Goal: Information Seeking & Learning: Learn about a topic

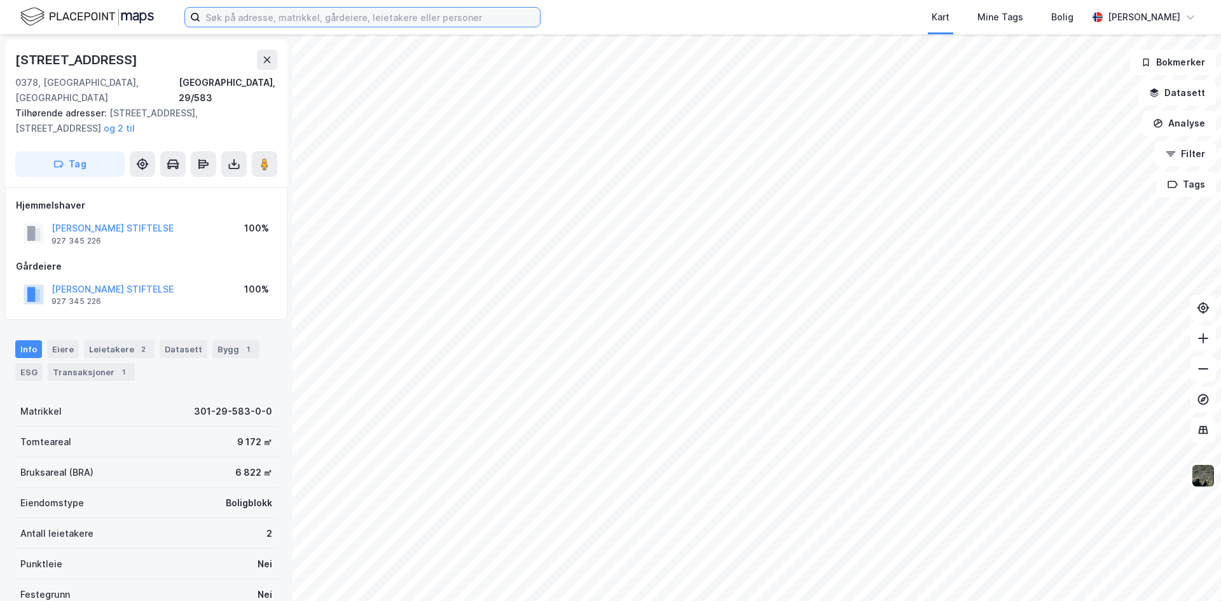
click at [240, 15] on input at bounding box center [369, 17] width 339 height 19
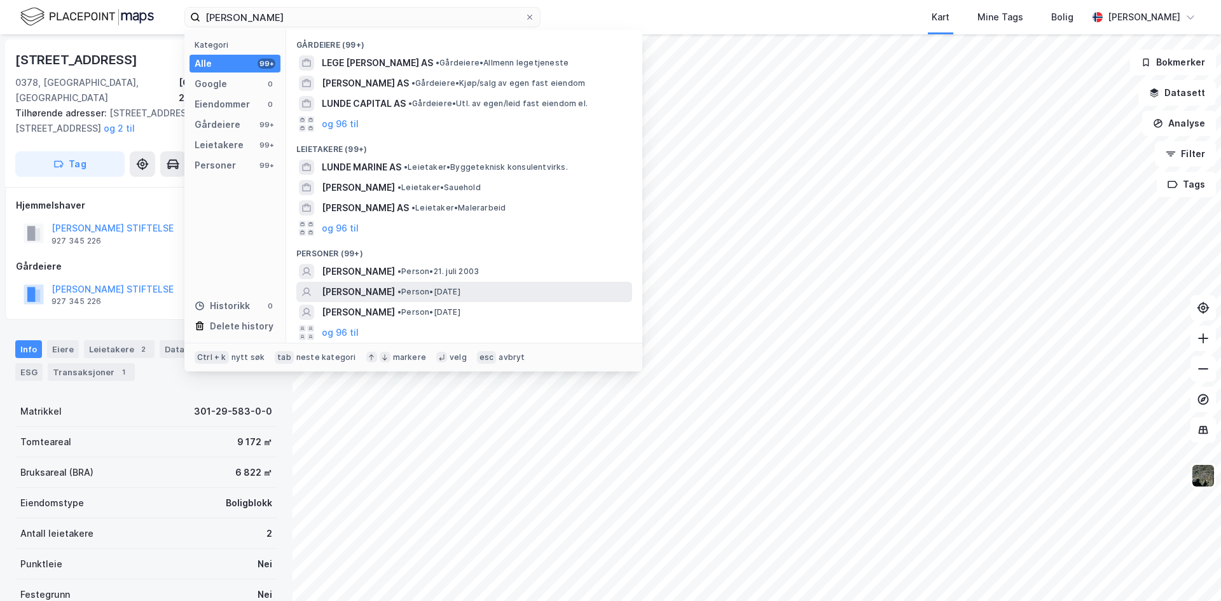
click at [352, 290] on span "[PERSON_NAME]" at bounding box center [358, 291] width 73 height 15
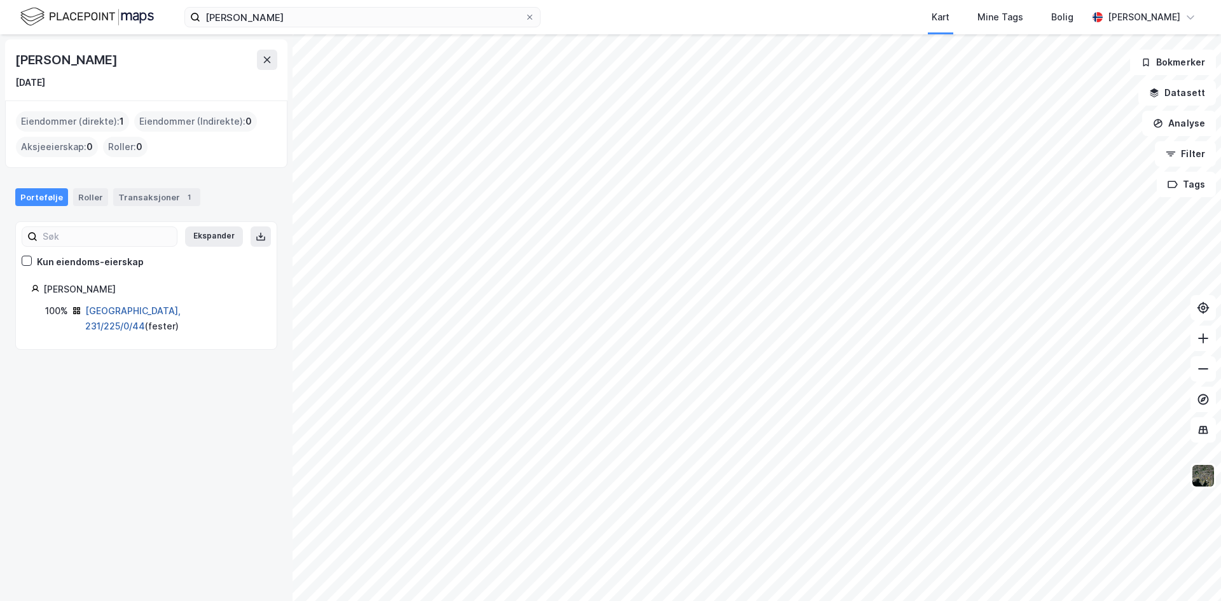
click at [130, 312] on link "[GEOGRAPHIC_DATA], 231/225/0/44" at bounding box center [132, 318] width 95 height 26
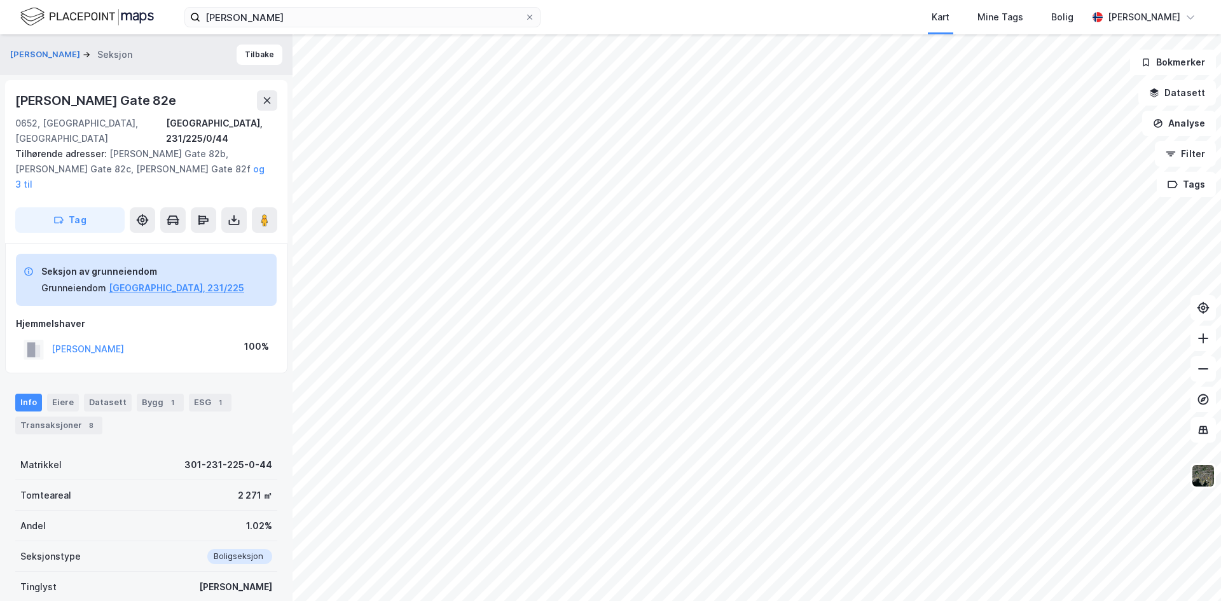
scroll to position [68, 0]
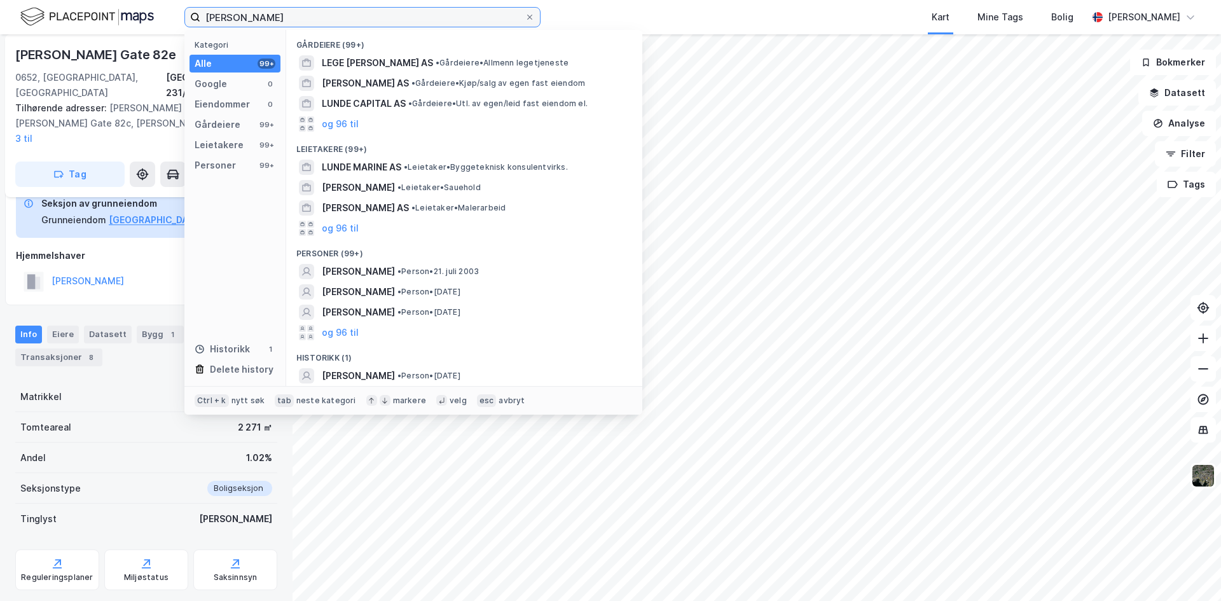
drag, startPoint x: 291, startPoint y: 17, endPoint x: 183, endPoint y: 18, distance: 108.1
click at [183, 18] on div "[PERSON_NAME] Kategori Alle 99+ Google 0 Eiendommer 0 Gårdeiere 99+ Leietakere …" at bounding box center [610, 17] width 1221 height 34
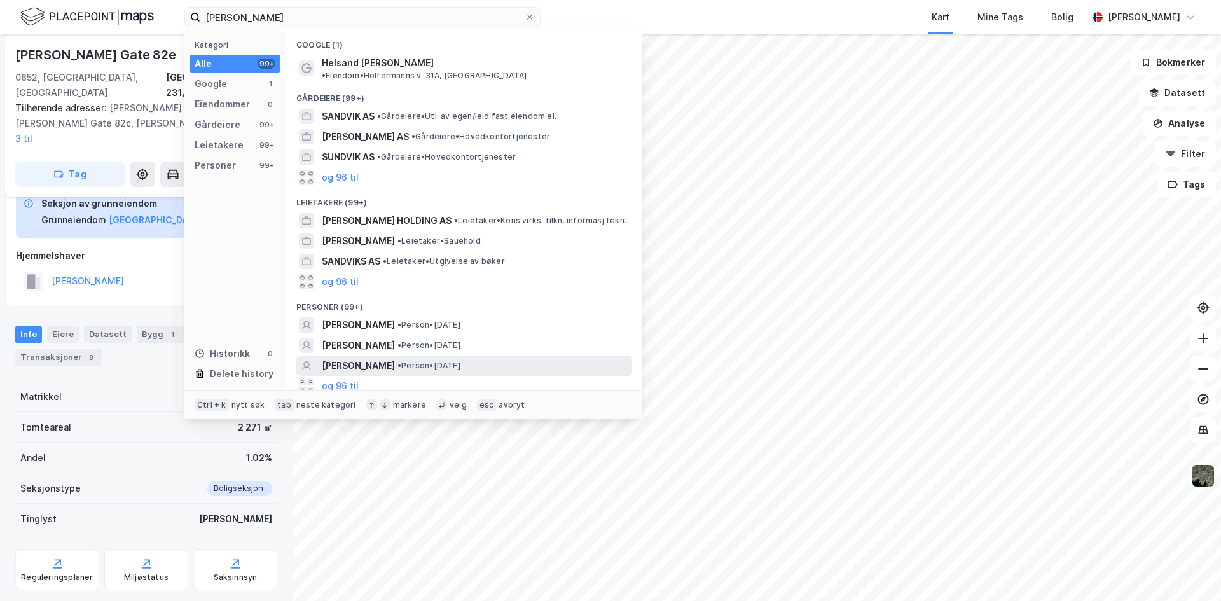
click at [360, 358] on span "[PERSON_NAME]" at bounding box center [358, 365] width 73 height 15
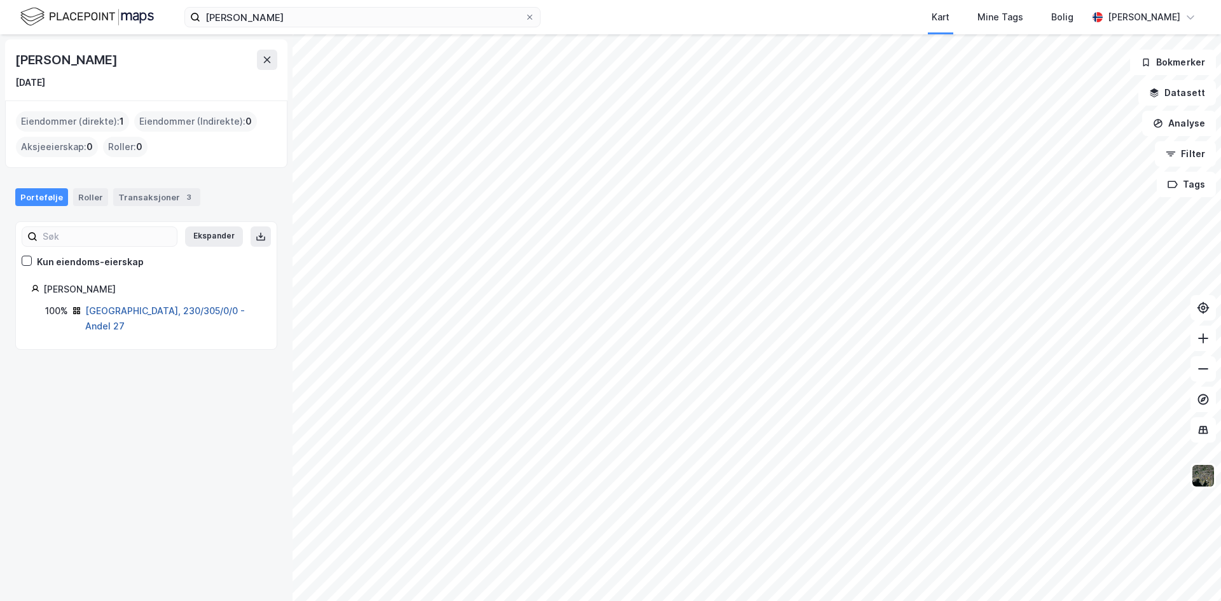
click at [170, 315] on link "[GEOGRAPHIC_DATA], 230/305/0/0 - Andel 27" at bounding box center [165, 318] width 160 height 26
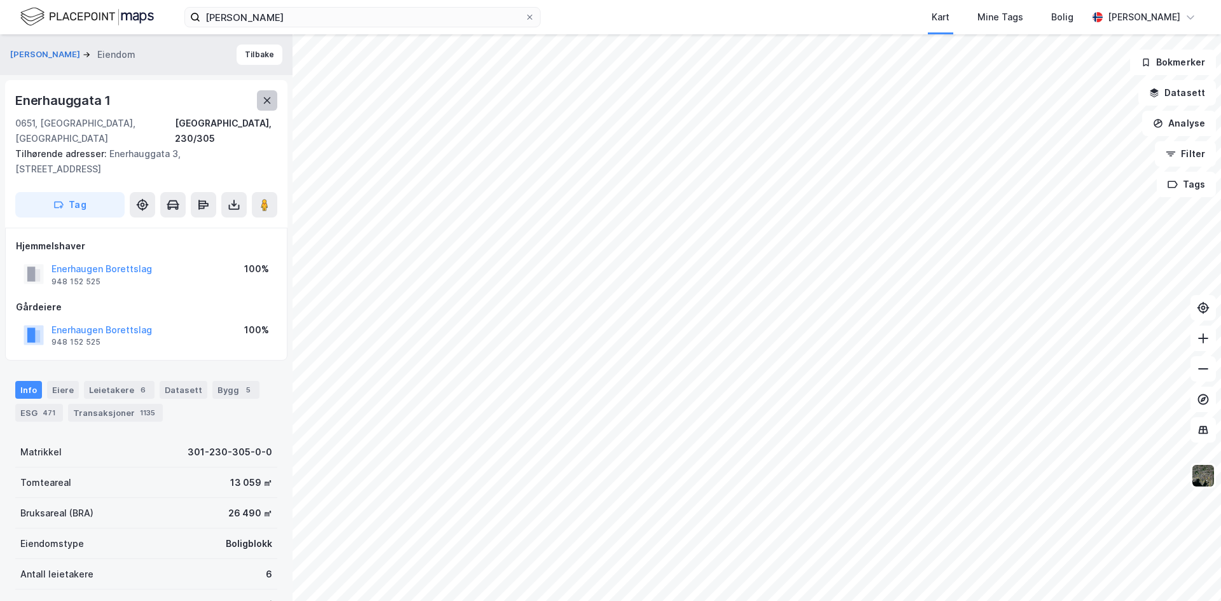
click at [260, 100] on button at bounding box center [267, 100] width 20 height 20
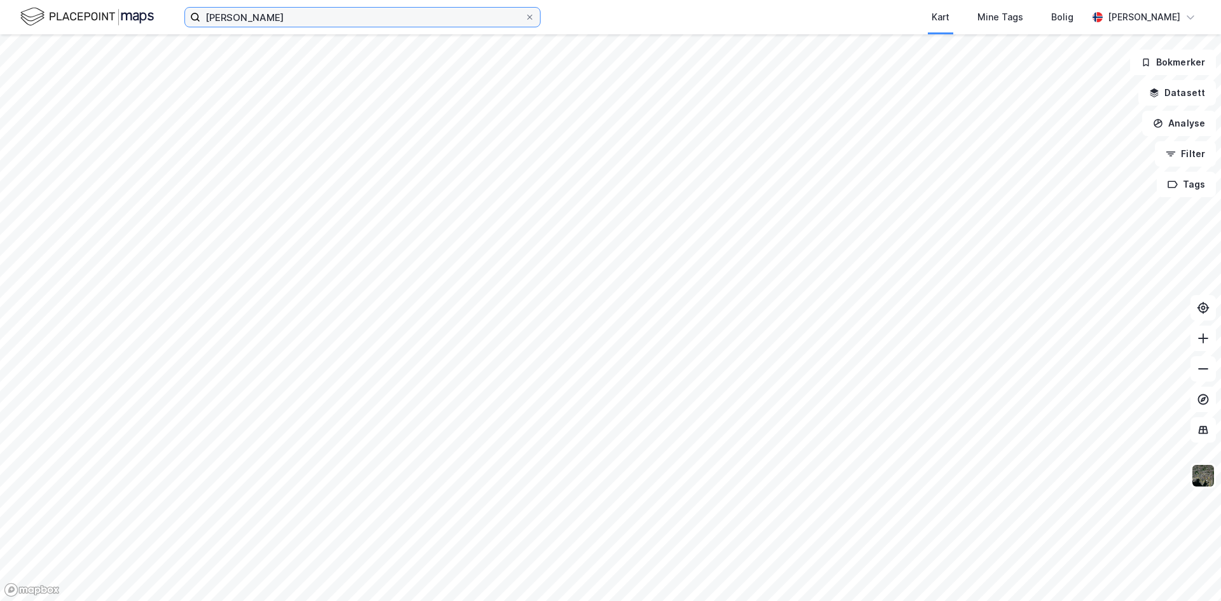
drag, startPoint x: 309, startPoint y: 24, endPoint x: 193, endPoint y: 18, distance: 115.8
click at [225, 20] on input "[PERSON_NAME]" at bounding box center [362, 17] width 324 height 19
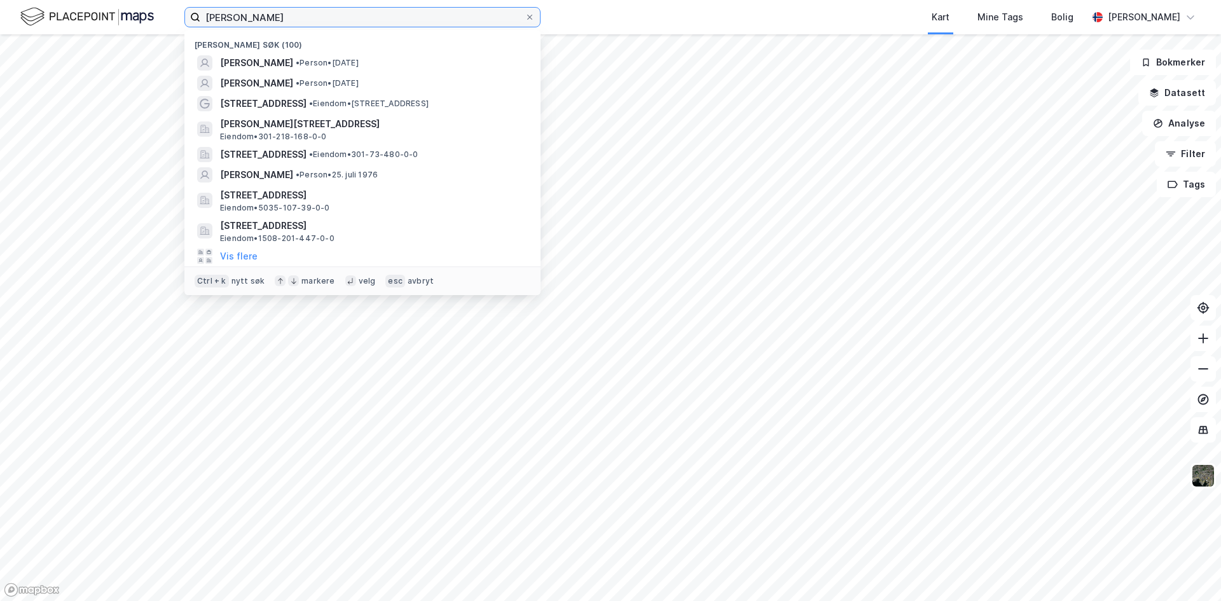
click at [324, 20] on input "[PERSON_NAME]" at bounding box center [362, 17] width 324 height 19
drag, startPoint x: 249, startPoint y: 20, endPoint x: 143, endPoint y: 20, distance: 105.5
click at [143, 20] on div "[PERSON_NAME] søk (100) [PERSON_NAME] • [DATE] [PERSON_NAME] • Person • [DATE] …" at bounding box center [610, 17] width 1221 height 34
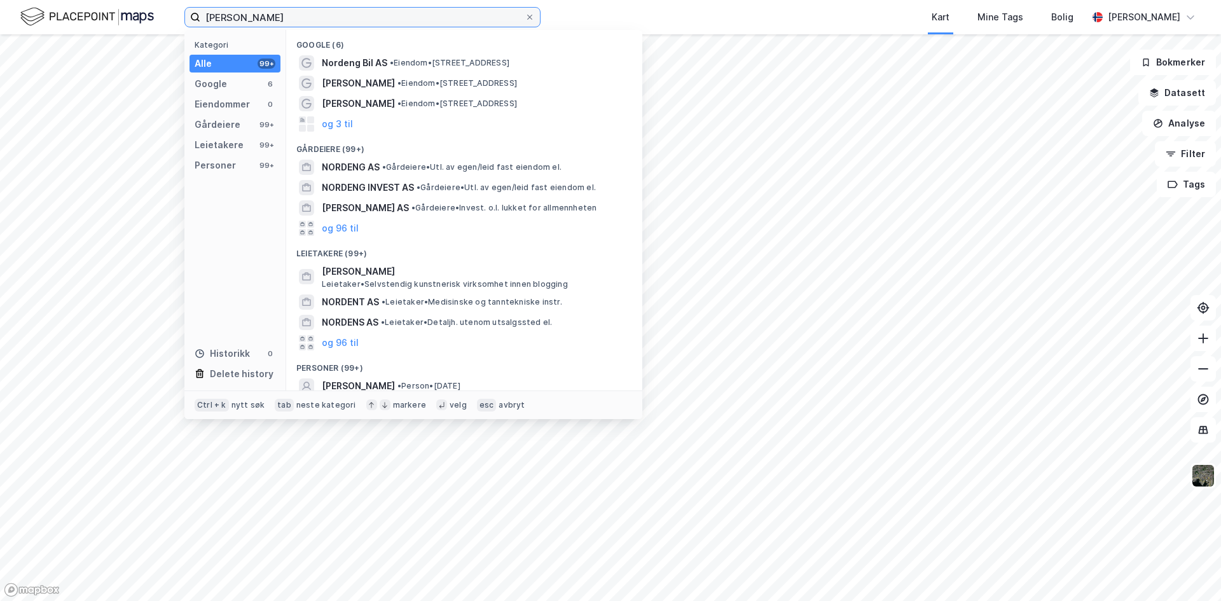
scroll to position [67, 0]
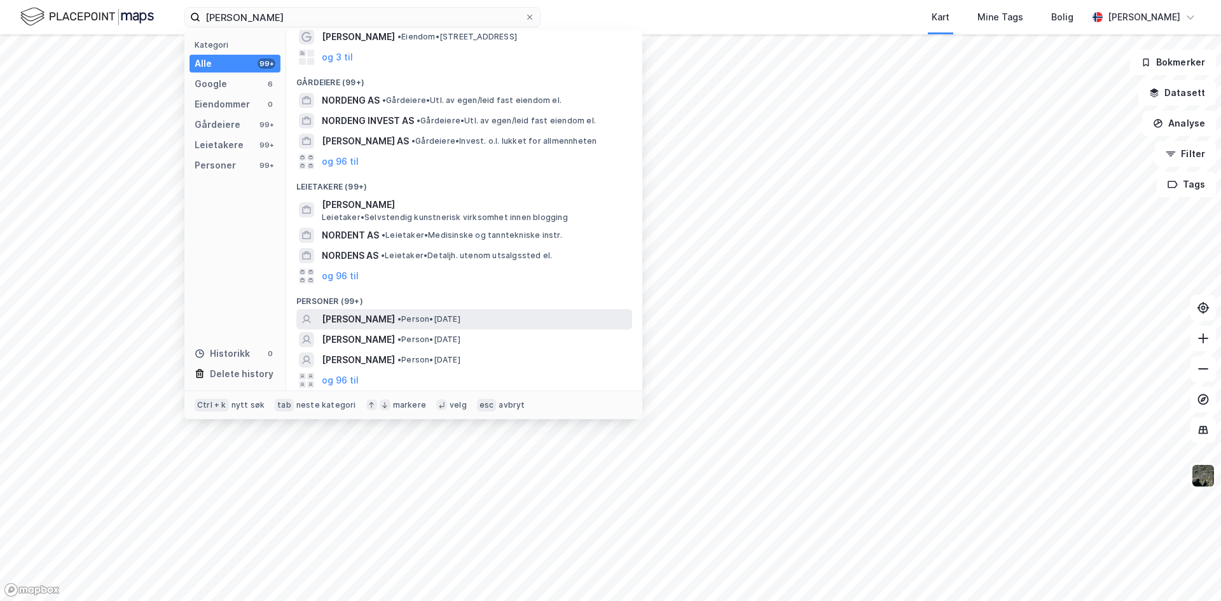
click at [361, 315] on span "[PERSON_NAME]" at bounding box center [358, 319] width 73 height 15
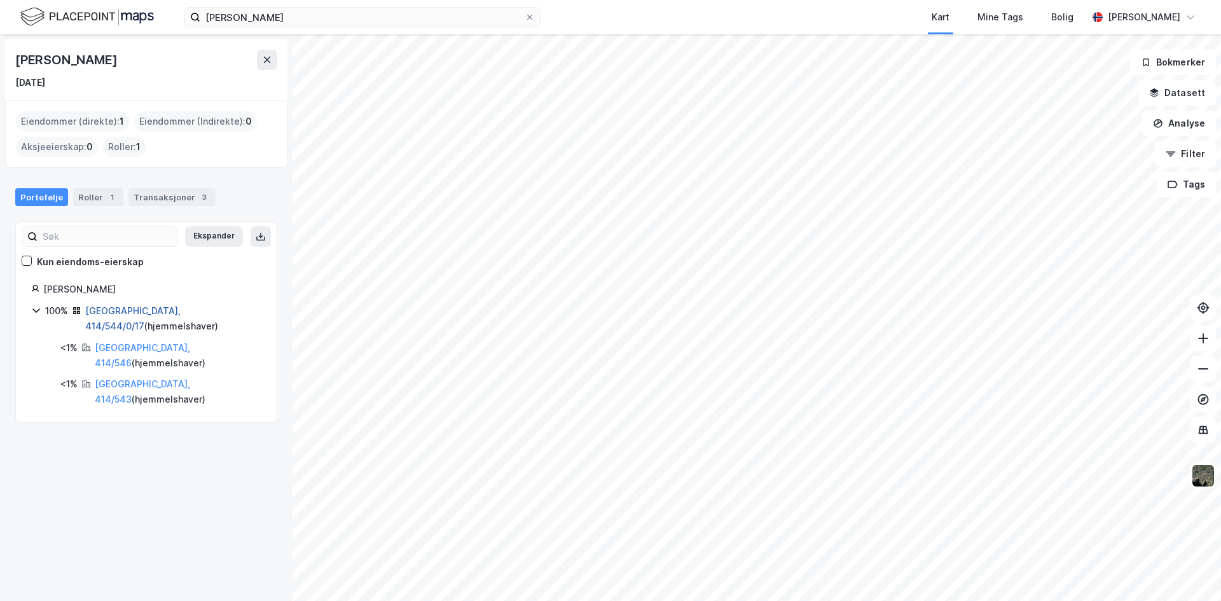
click at [146, 310] on link "[GEOGRAPHIC_DATA], 414/544/0/17" at bounding box center [132, 318] width 95 height 26
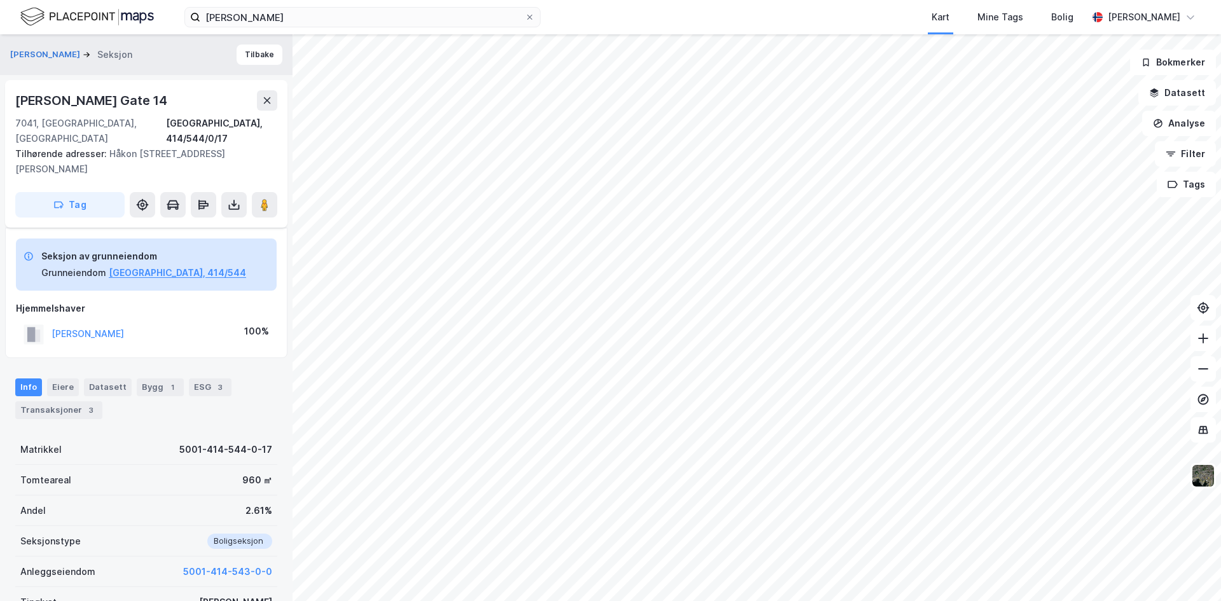
scroll to position [99, 0]
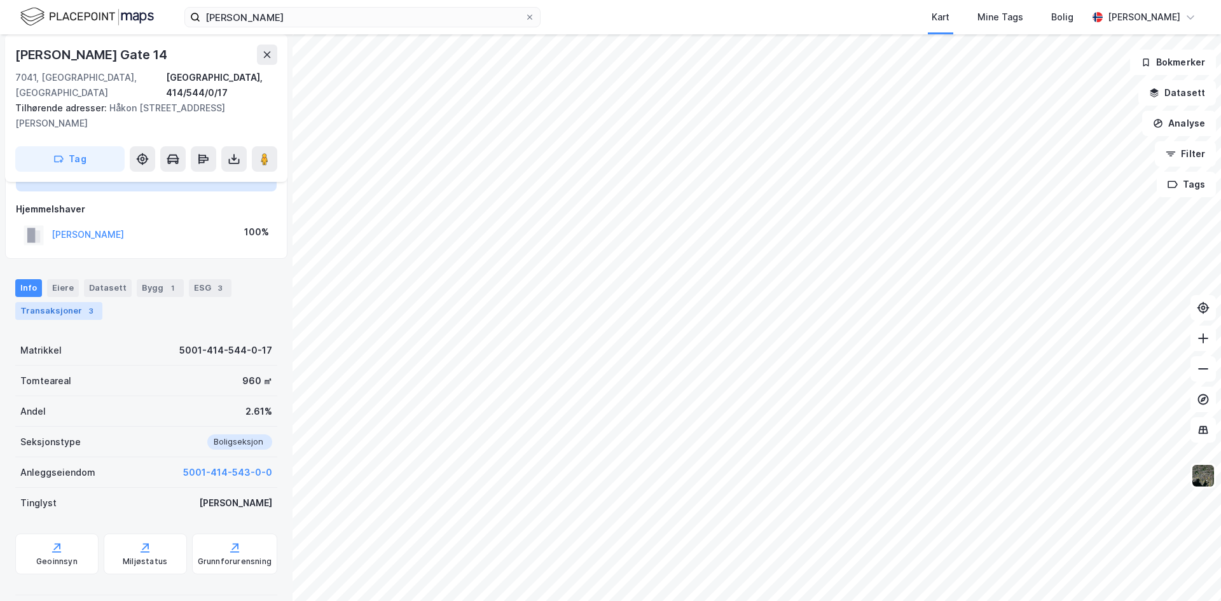
click at [57, 302] on div "Transaksjoner 3" at bounding box center [58, 311] width 87 height 18
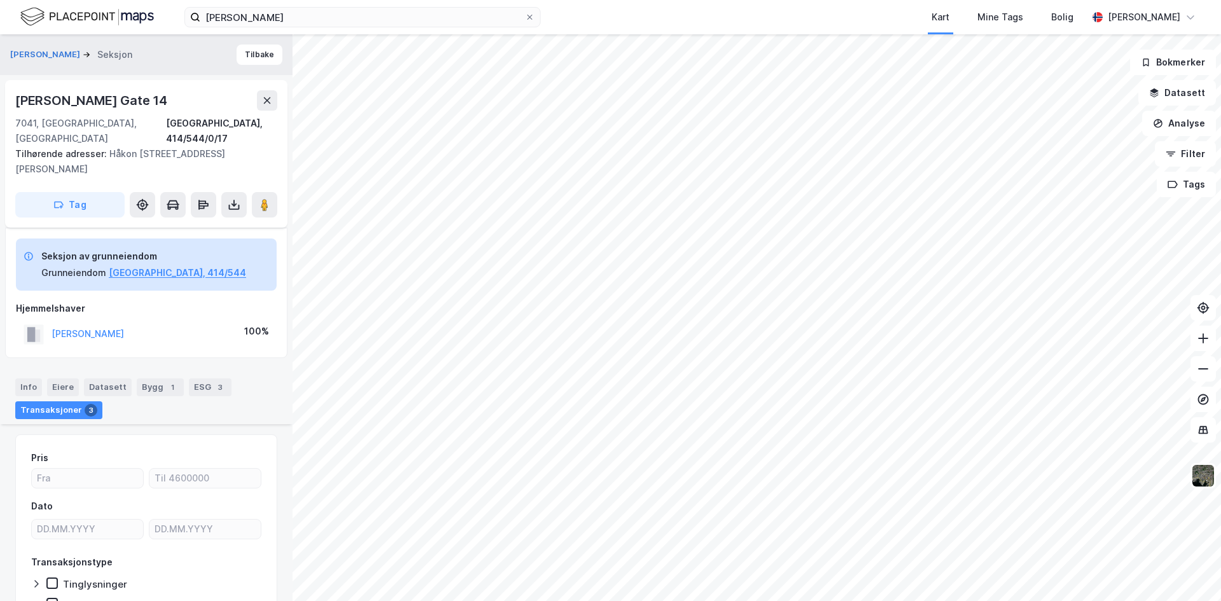
scroll to position [318, 0]
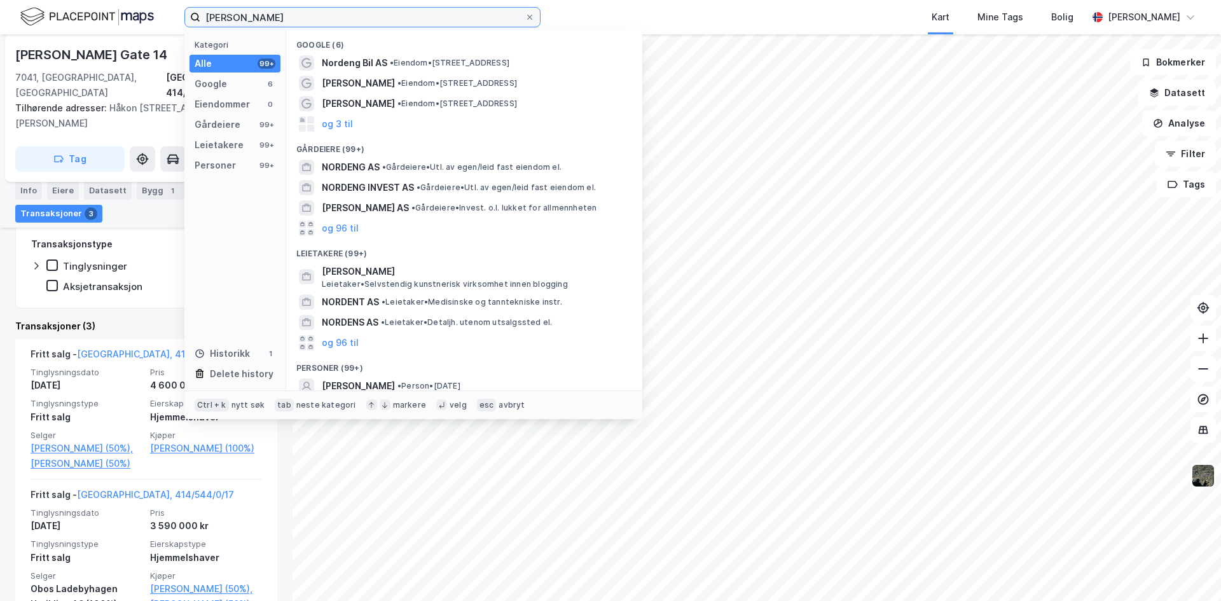
drag, startPoint x: 308, startPoint y: 19, endPoint x: 165, endPoint y: 16, distance: 142.4
click at [165, 16] on div "[PERSON_NAME] Kategori Alle 99+ Google 6 Eiendommer 0 Gårdeiere 99+ Leietakere …" at bounding box center [610, 17] width 1221 height 34
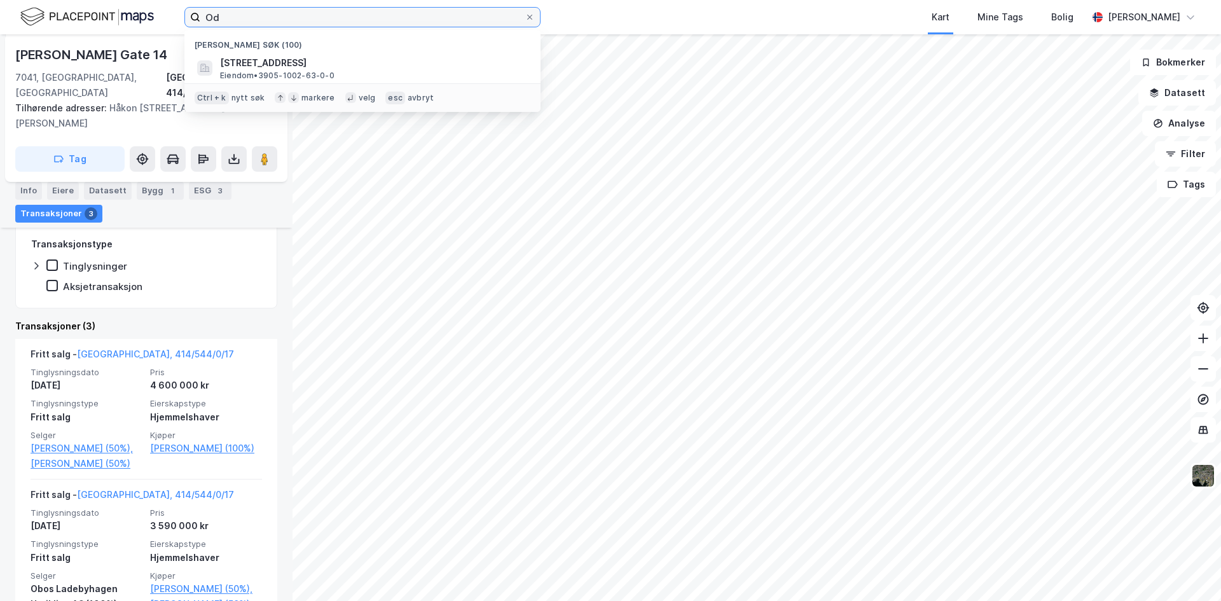
type input "O"
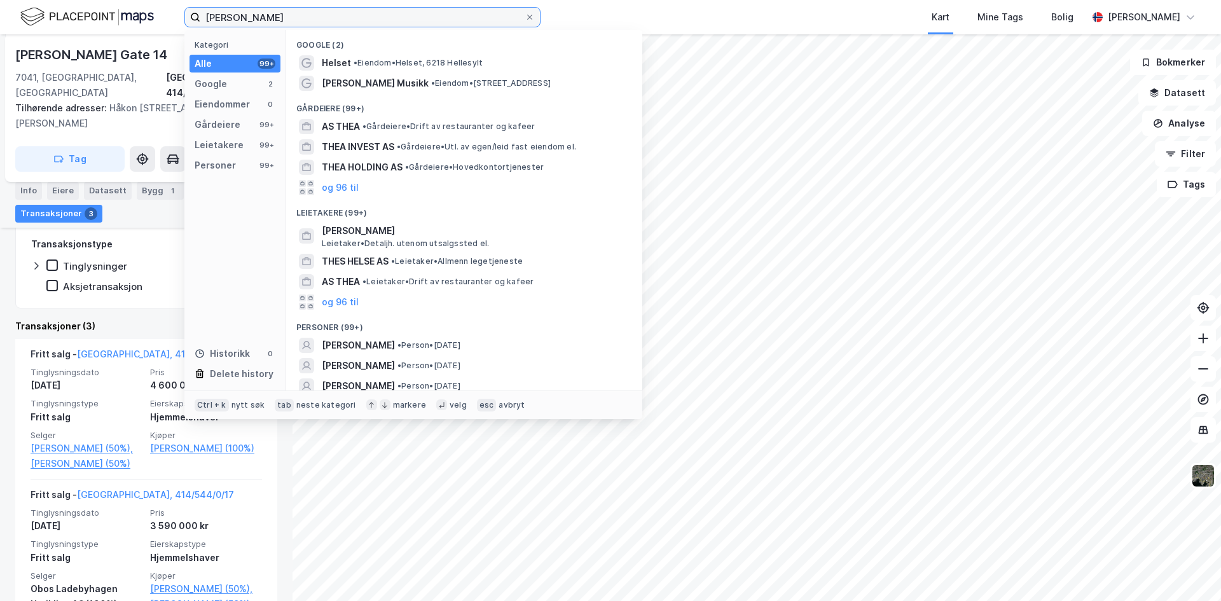
scroll to position [26, 0]
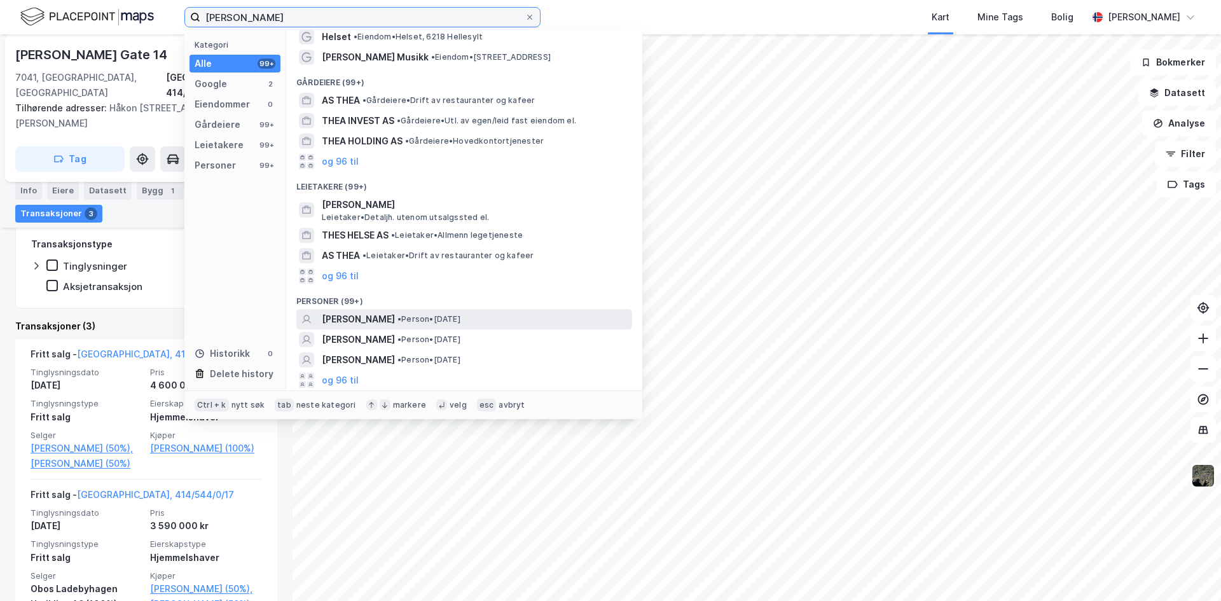
type input "[PERSON_NAME]"
click at [350, 317] on span "[PERSON_NAME]" at bounding box center [358, 319] width 73 height 15
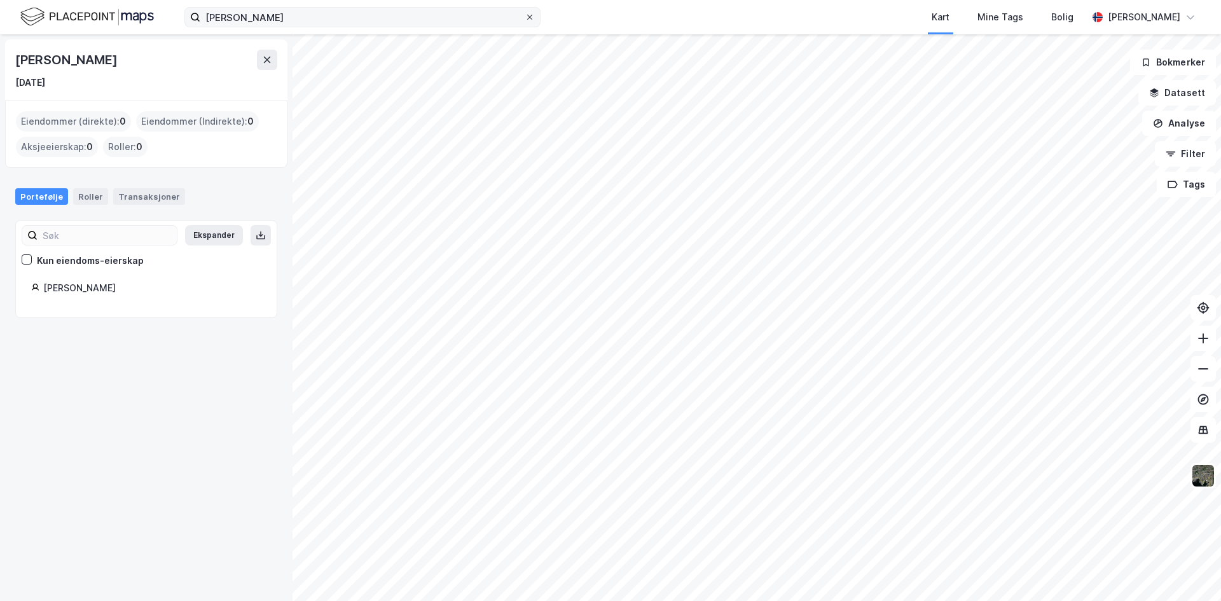
click at [528, 18] on icon at bounding box center [530, 17] width 8 height 8
click at [524, 18] on input "[PERSON_NAME]" at bounding box center [362, 17] width 324 height 19
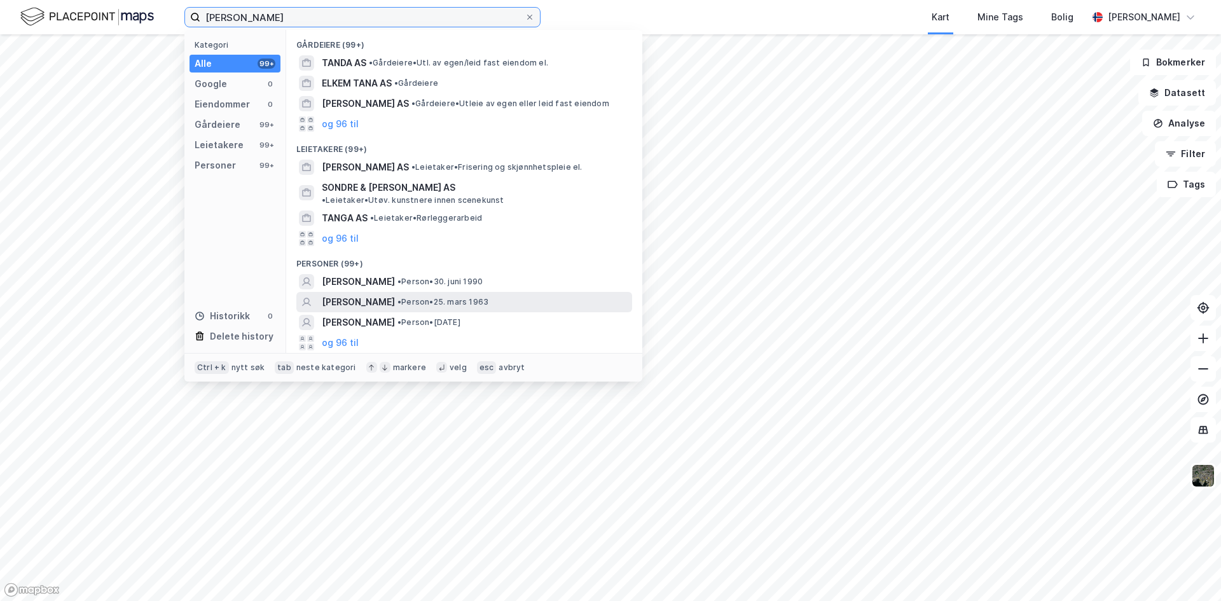
type input "[PERSON_NAME]"
click at [366, 294] on span "[PERSON_NAME]" at bounding box center [358, 301] width 73 height 15
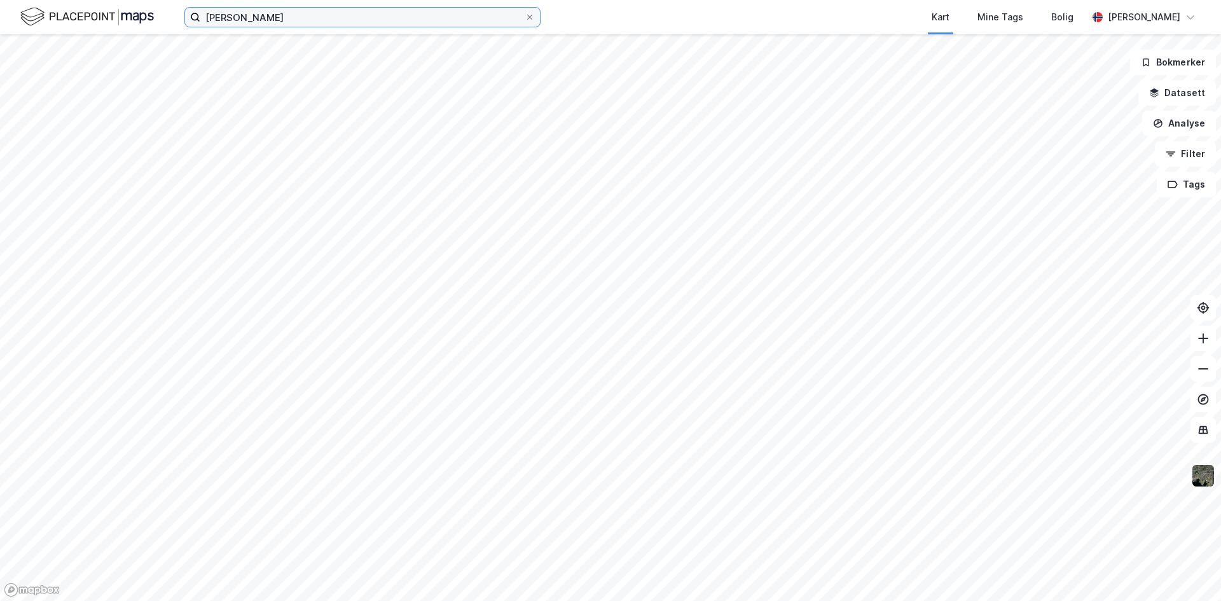
drag, startPoint x: 312, startPoint y: 17, endPoint x: 10, endPoint y: 10, distance: 302.1
click at [102, 18] on div "[PERSON_NAME] Kart Mine Tags Bolig [PERSON_NAME]" at bounding box center [610, 17] width 1221 height 34
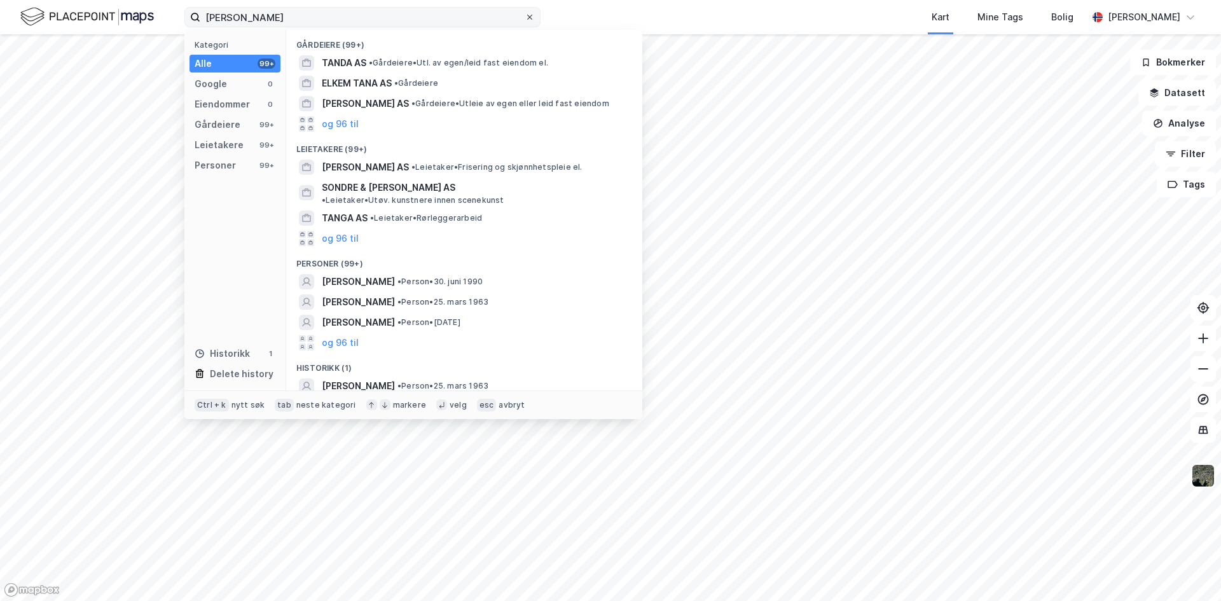
click at [531, 18] on icon at bounding box center [530, 17] width 8 height 8
click at [524, 18] on input "[PERSON_NAME]" at bounding box center [362, 17] width 324 height 19
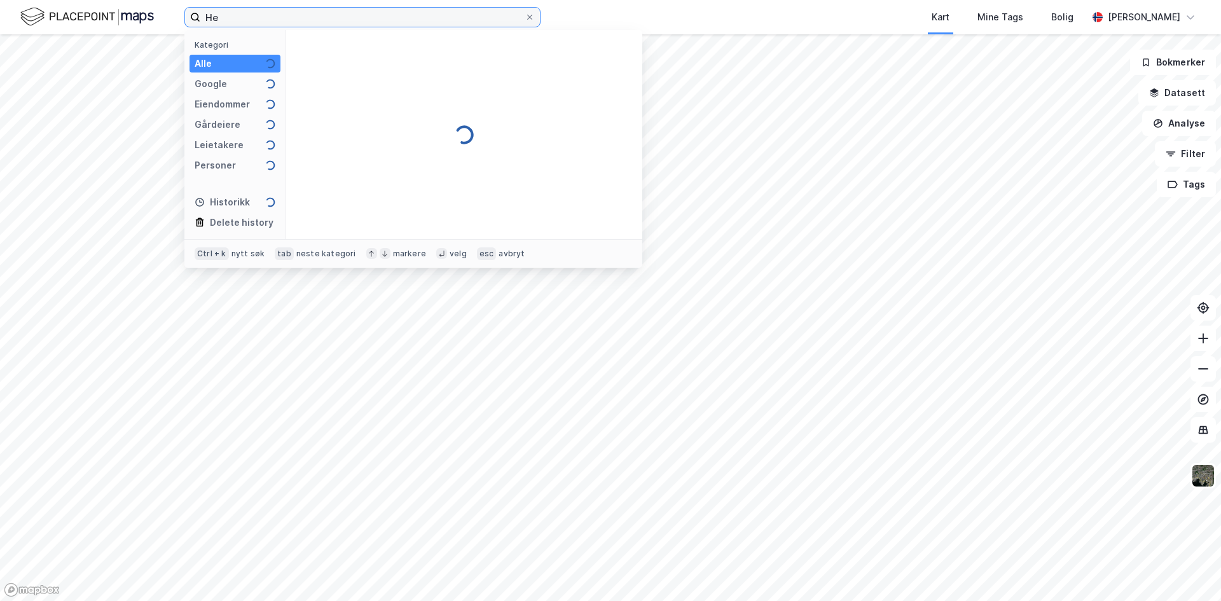
type input "H"
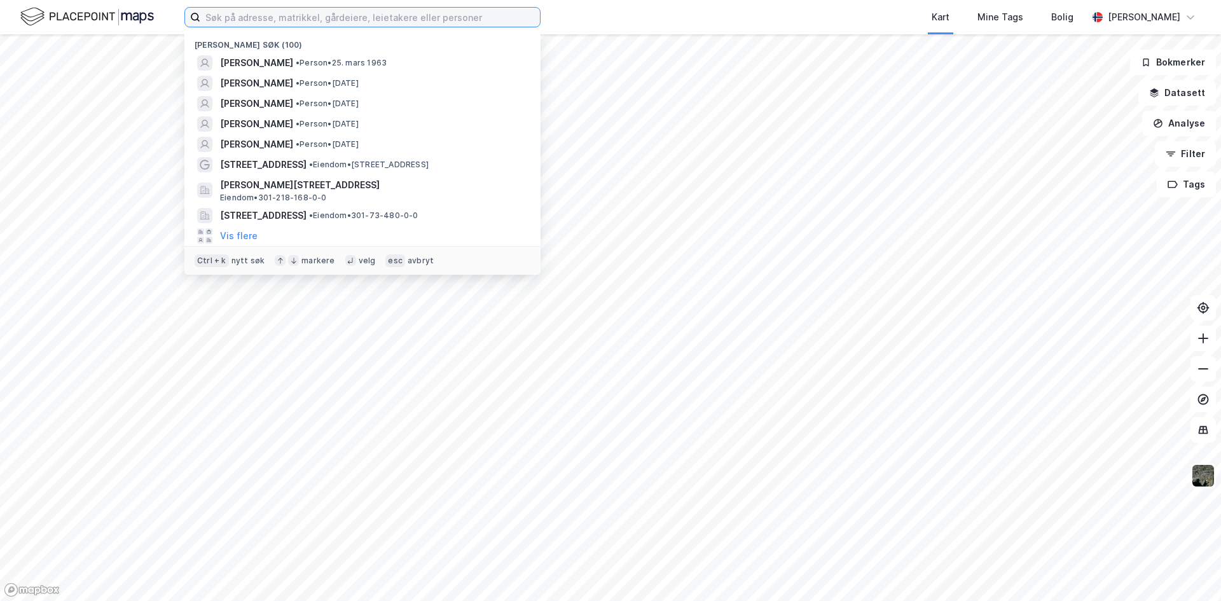
click at [263, 13] on input at bounding box center [369, 17] width 339 height 19
click at [264, 13] on input at bounding box center [369, 17] width 339 height 19
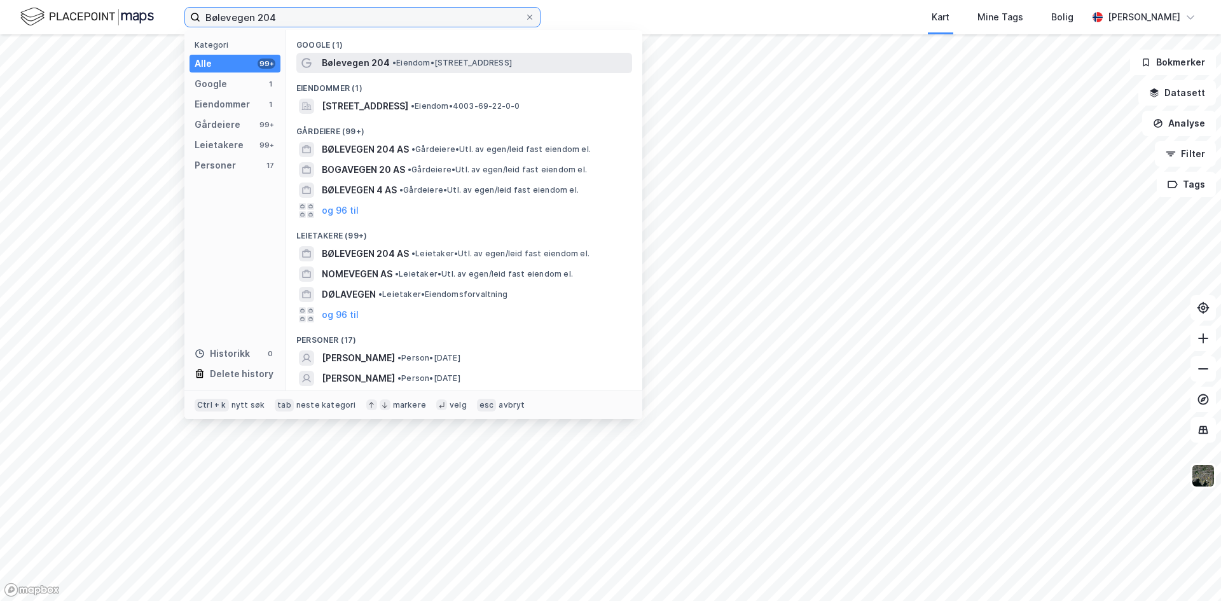
type input "Bølevegen 204"
click at [471, 65] on span "• Eiendom • [STREET_ADDRESS]" at bounding box center [452, 63] width 120 height 10
